Goal: Book appointment/travel/reservation

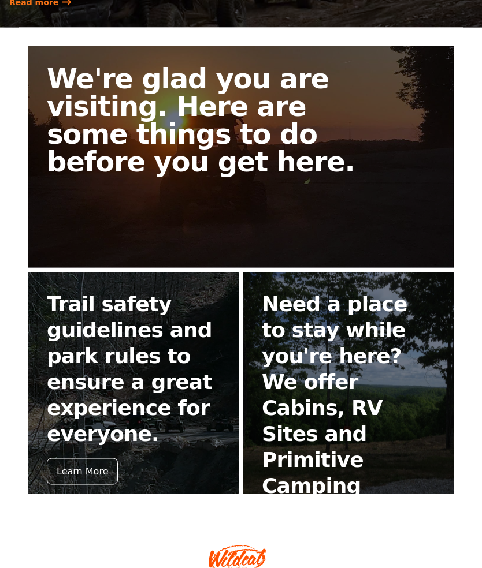
scroll to position [252, 0]
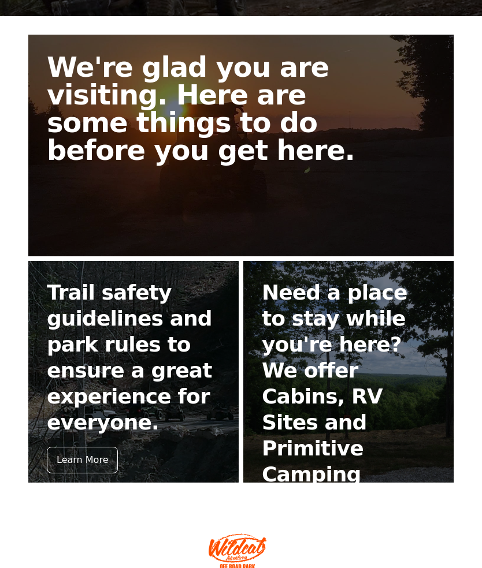
click at [307, 499] on div "Book Now" at bounding box center [295, 512] width 66 height 27
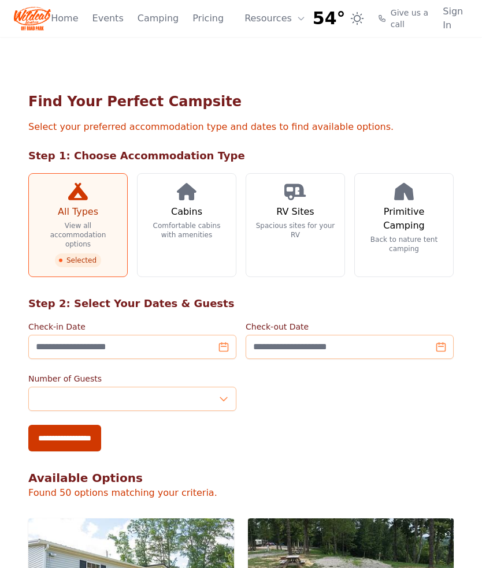
click at [423, 256] on link "Primitive Camping Back to nature tent camping" at bounding box center [403, 225] width 99 height 104
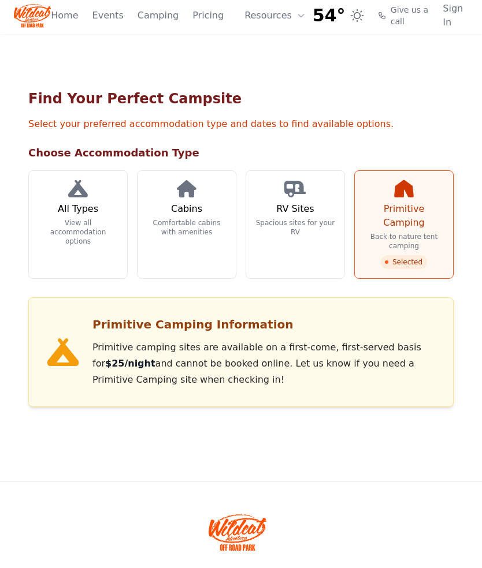
scroll to position [32, 0]
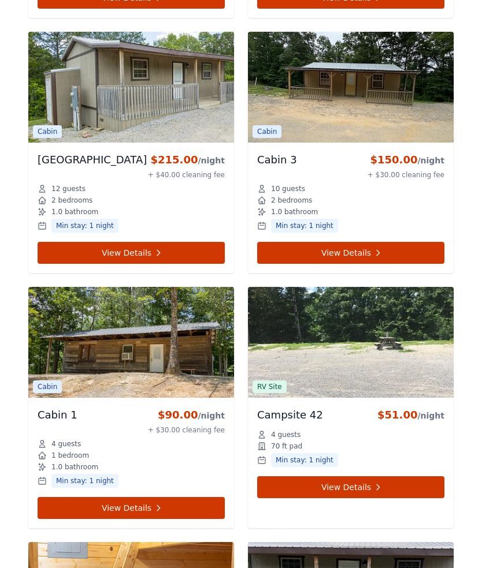
scroll to position [5503, 0]
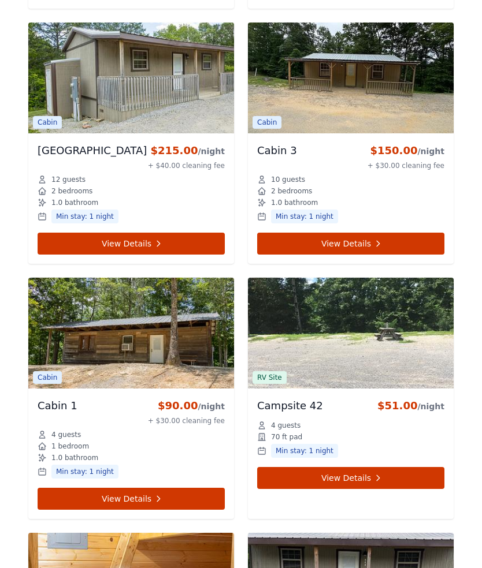
click at [173, 356] on img at bounding box center [131, 333] width 206 height 111
click at [165, 494] on link "View Details" at bounding box center [131, 499] width 187 height 22
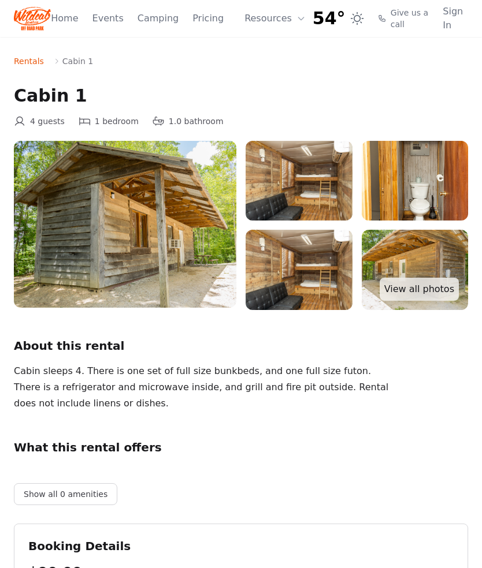
click at [322, 200] on img at bounding box center [298, 181] width 107 height 80
click at [433, 289] on link "View all photos" at bounding box center [418, 289] width 79 height 23
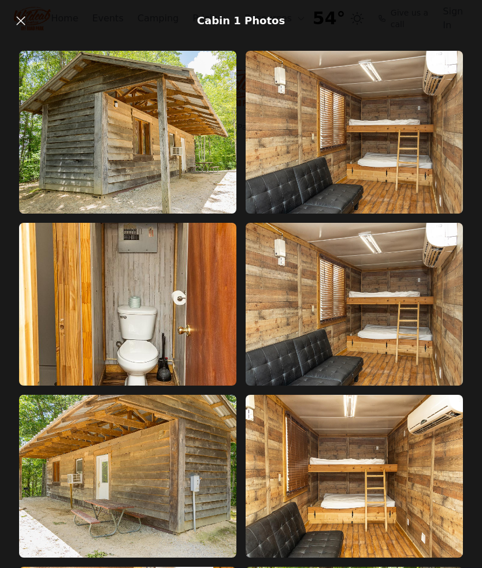
click at [141, 176] on img at bounding box center [127, 132] width 217 height 163
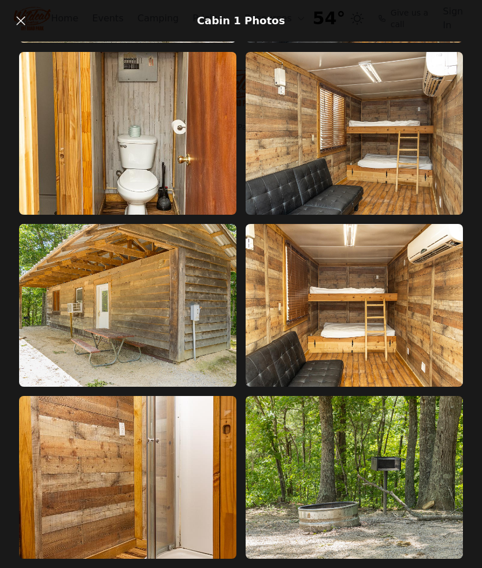
scroll to position [171, 0]
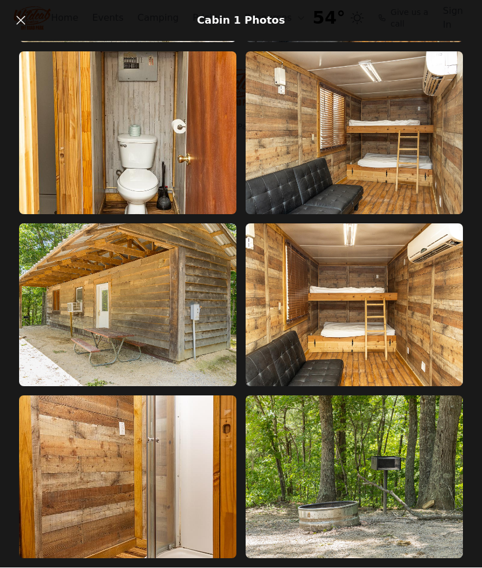
click at [21, 24] on icon at bounding box center [21, 21] width 14 height 14
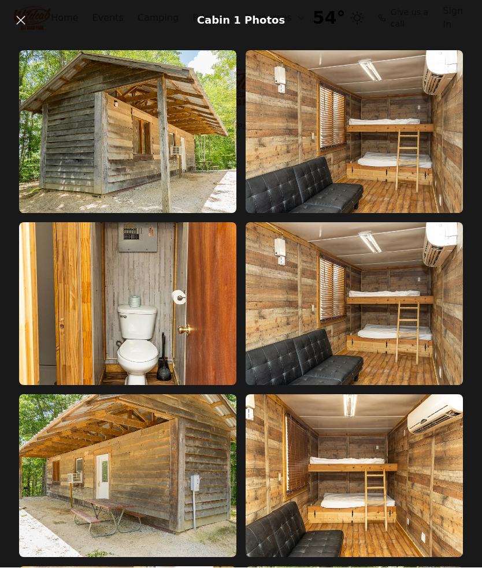
click at [23, 25] on icon at bounding box center [21, 21] width 14 height 14
click at [18, 21] on icon at bounding box center [21, 21] width 14 height 14
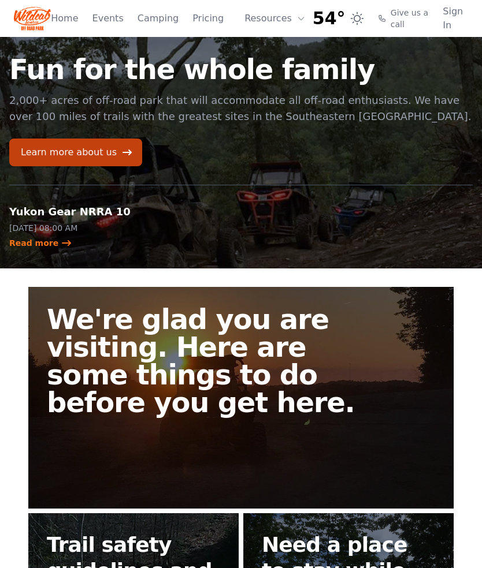
click at [200, 23] on link "Pricing" at bounding box center [207, 19] width 31 height 14
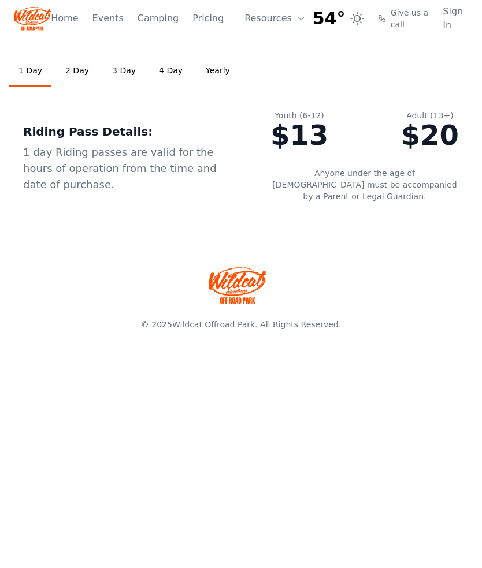
click at [262, 16] on button "Resources" at bounding box center [274, 18] width 75 height 23
click at [65, 18] on link "Home" at bounding box center [64, 19] width 27 height 14
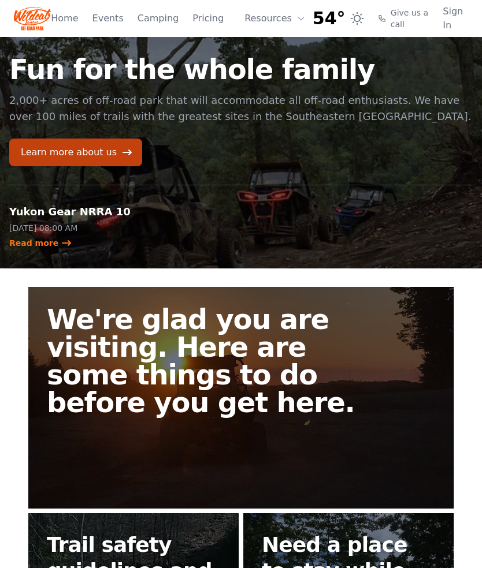
click at [103, 158] on link "Learn more about us" at bounding box center [75, 153] width 133 height 28
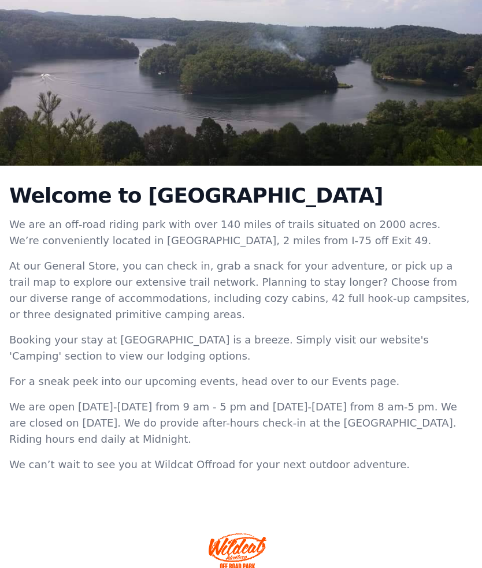
scroll to position [156, 0]
